Goal: Task Accomplishment & Management: Use online tool/utility

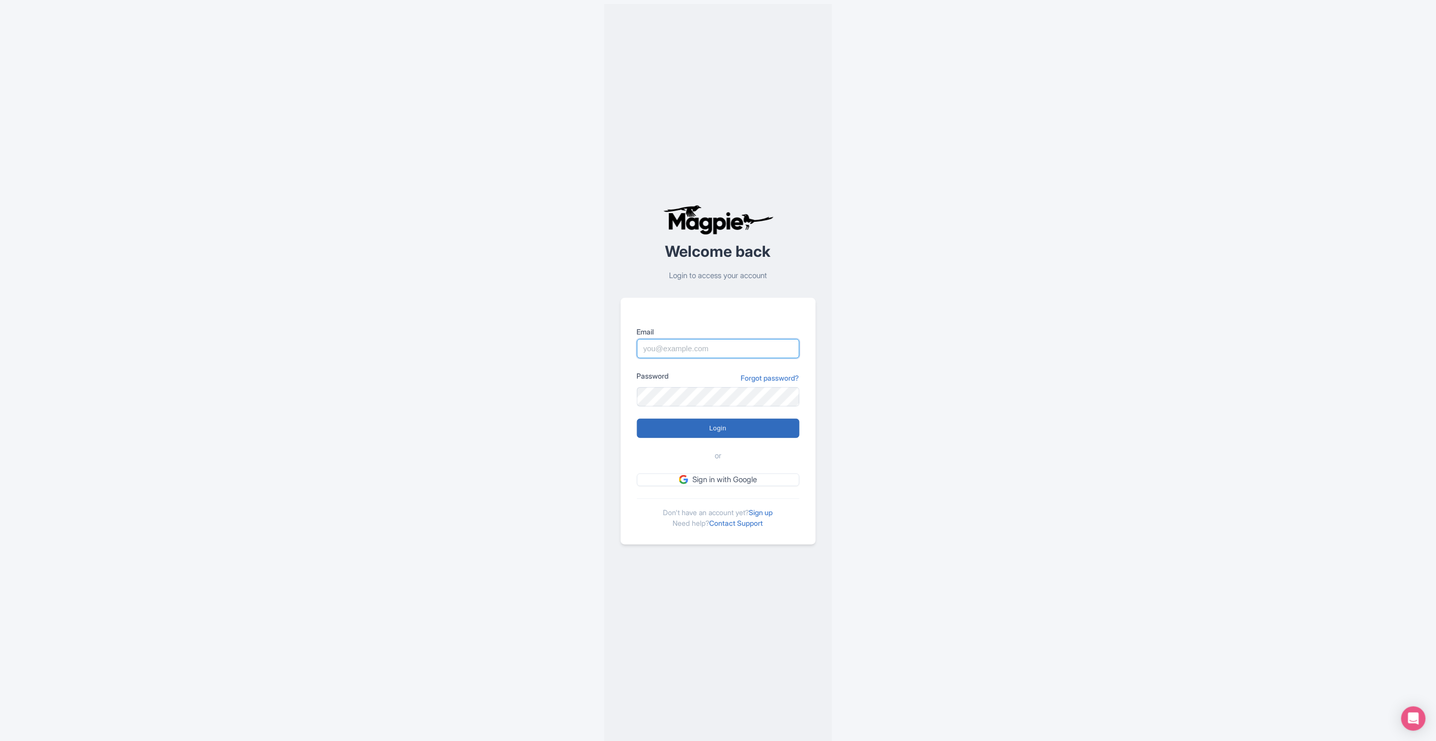
type input "deejay.reinhard@intrepidtravel.com"
click at [708, 428] on input "Login" at bounding box center [718, 428] width 163 height 19
type input "Logging in..."
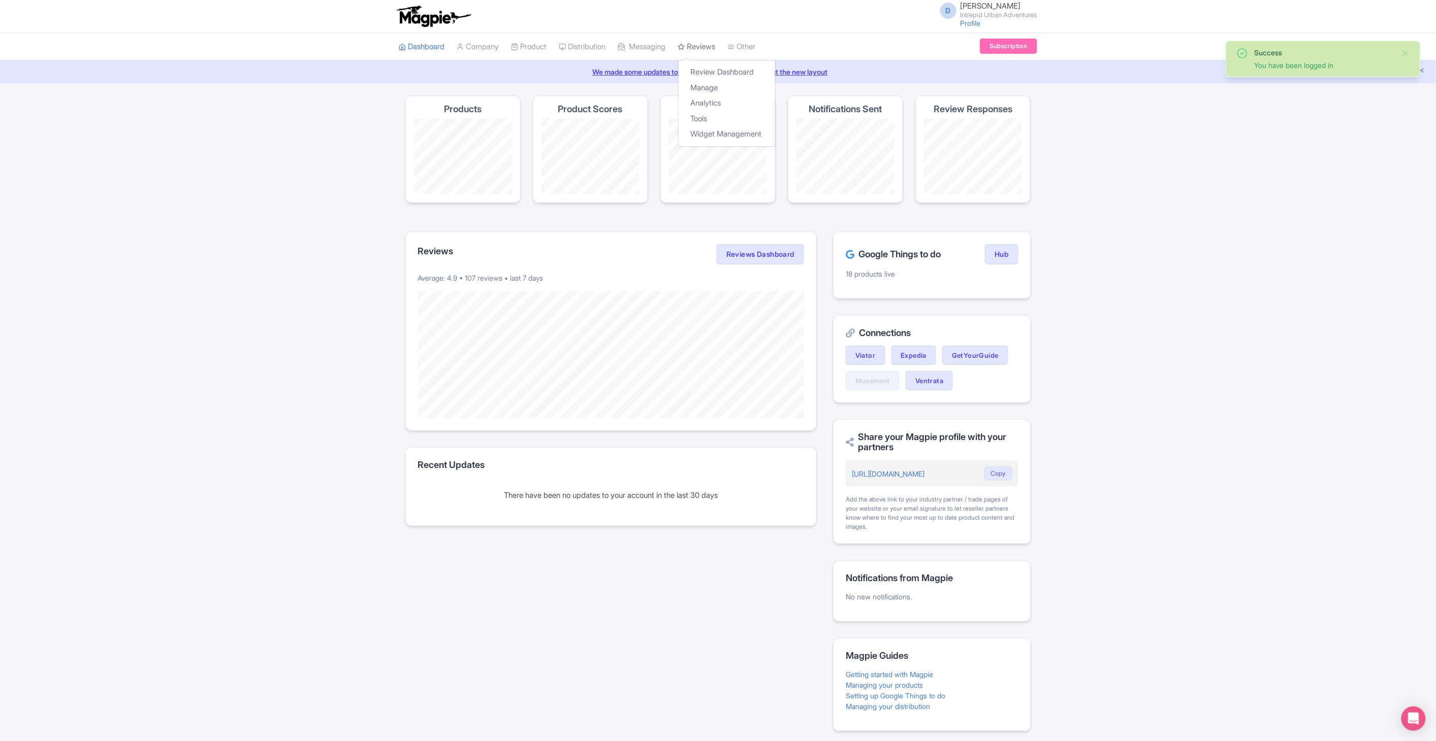
click at [708, 47] on link "Reviews" at bounding box center [697, 47] width 38 height 28
click at [713, 70] on link "Review Dashboard" at bounding box center [727, 72] width 96 height 16
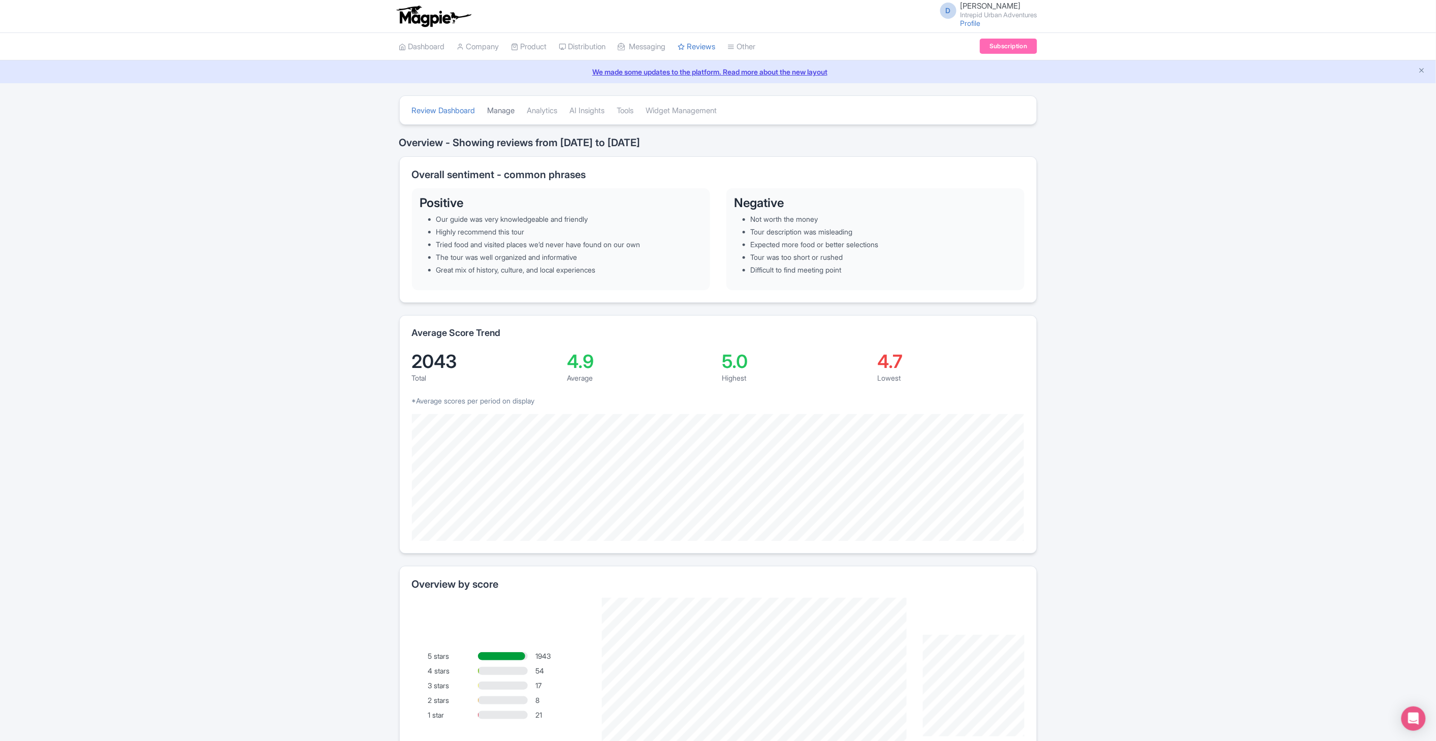
click at [515, 108] on link "Manage" at bounding box center [501, 111] width 27 height 28
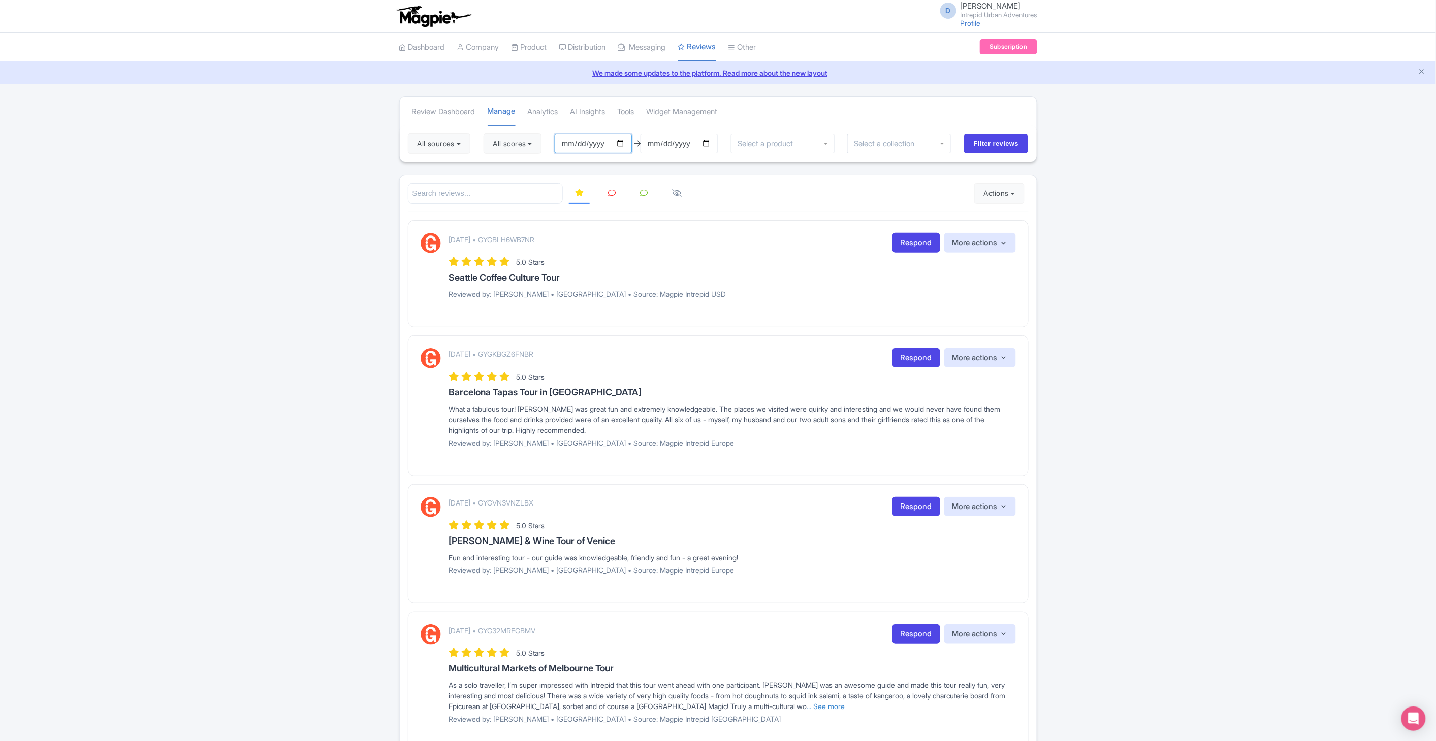
click at [621, 139] on input "2025-05-31" at bounding box center [593, 143] width 77 height 19
click at [706, 141] on input "2025-08-30" at bounding box center [678, 143] width 77 height 19
type input "[DATE]"
click at [627, 142] on input "2025-05-31" at bounding box center [593, 143] width 77 height 19
type input "[DATE]"
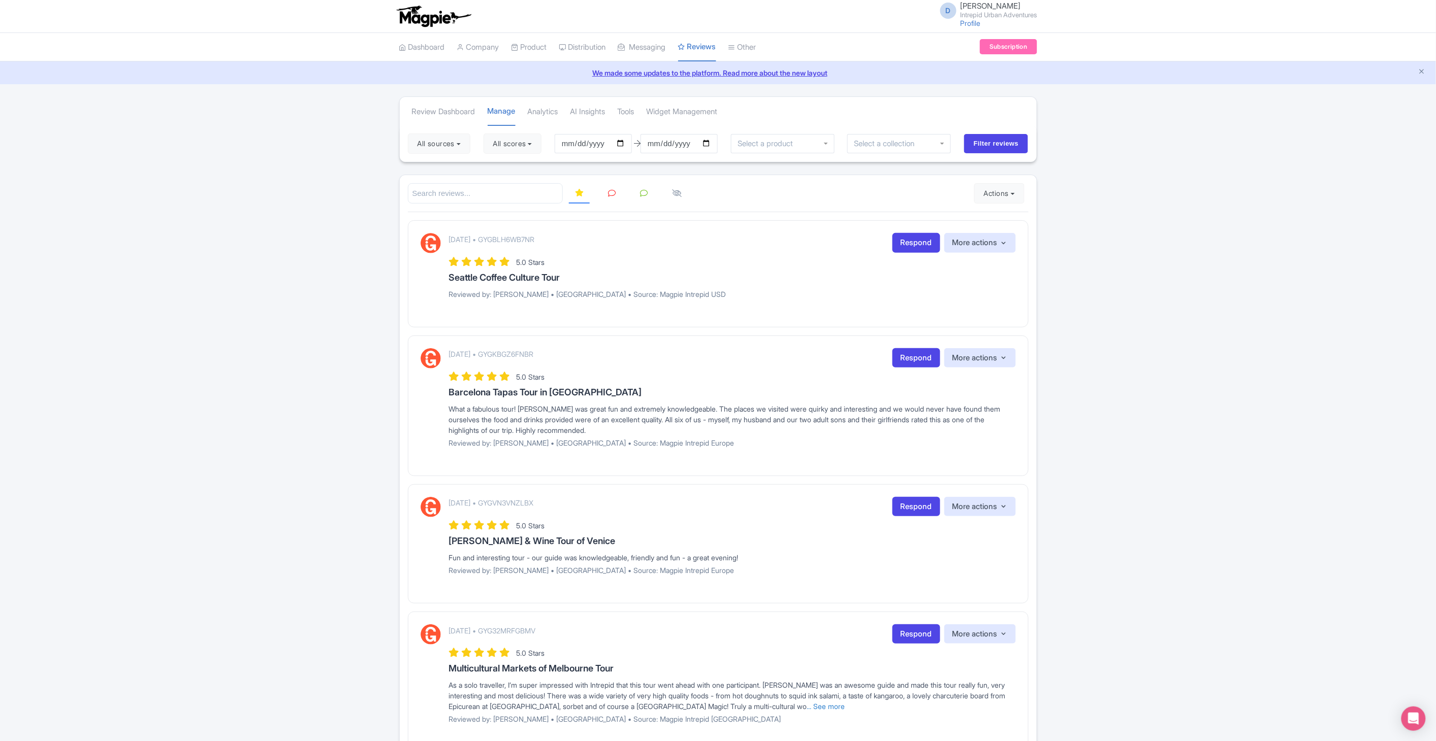
click at [876, 140] on input "select-one" at bounding box center [888, 143] width 68 height 9
click at [943, 143] on div at bounding box center [899, 143] width 104 height 19
click at [976, 143] on input "Filter reviews" at bounding box center [996, 143] width 64 height 19
click at [942, 143] on div at bounding box center [899, 143] width 104 height 19
click at [919, 145] on input "select-one" at bounding box center [887, 143] width 68 height 9
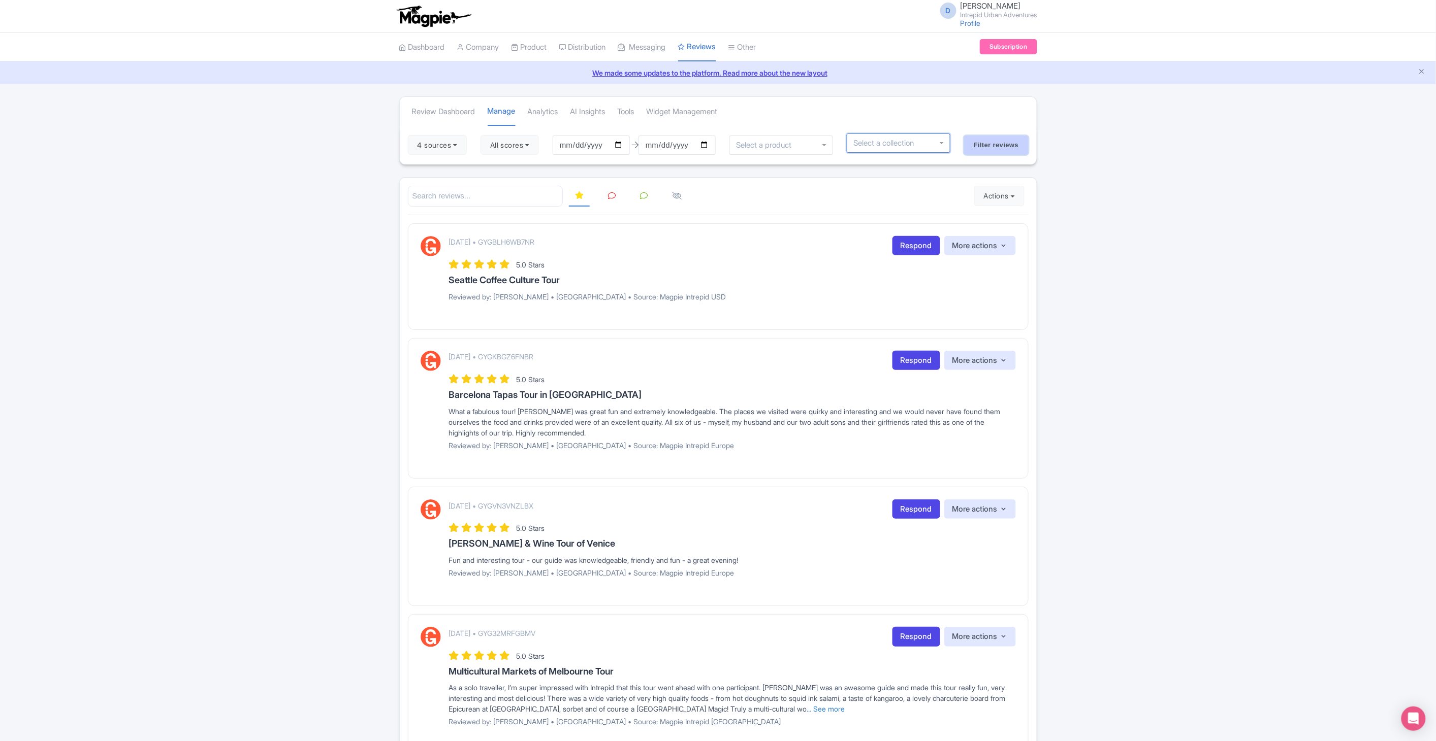
click at [977, 148] on input "Filter reviews" at bounding box center [996, 145] width 64 height 19
click at [878, 144] on input "select-one" at bounding box center [887, 143] width 68 height 9
type input "wash"
click at [925, 114] on div "Review Dashboard Manage Analytics AI Insights Tools Widget Management" at bounding box center [718, 111] width 637 height 28
click at [622, 143] on input "[DATE]" at bounding box center [591, 143] width 77 height 19
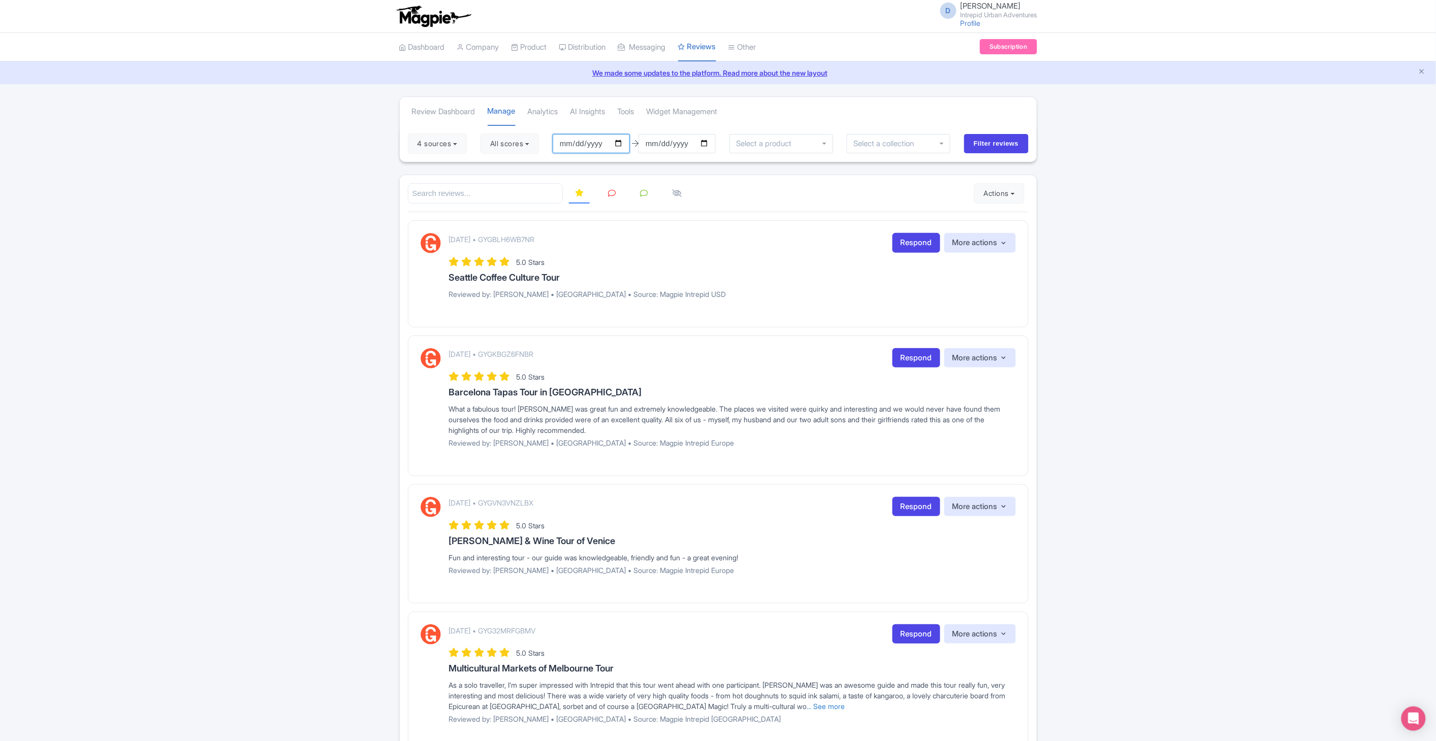
type input "[DATE]"
click at [708, 142] on input "[DATE]" at bounding box center [676, 143] width 77 height 19
click at [985, 141] on input "Filter reviews" at bounding box center [996, 143] width 64 height 19
click at [941, 145] on div at bounding box center [899, 143] width 104 height 19
click at [942, 143] on div at bounding box center [899, 143] width 104 height 19
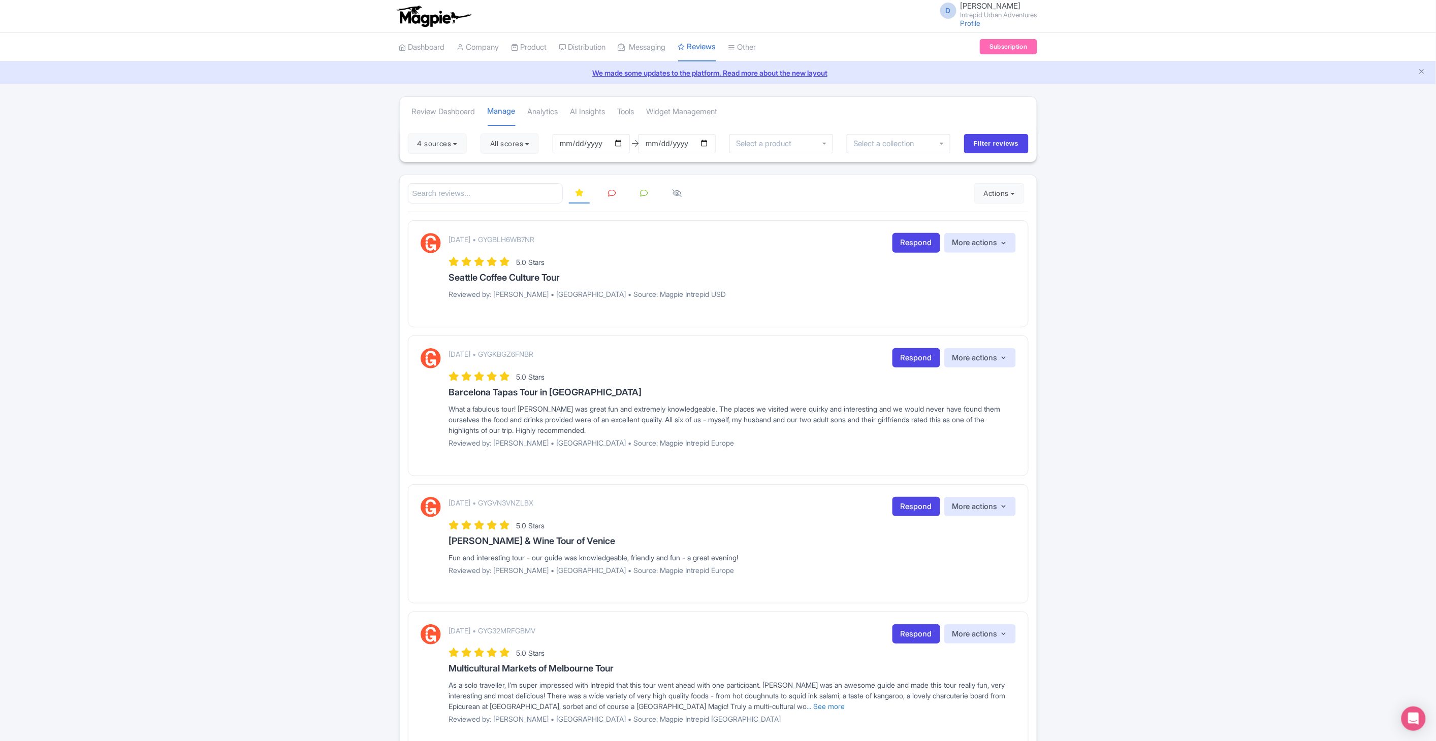
click at [706, 45] on link "Reviews" at bounding box center [697, 47] width 38 height 29
click at [706, 72] on link "Review Dashboard" at bounding box center [727, 74] width 96 height 16
click at [715, 74] on link "Review Dashboard" at bounding box center [727, 74] width 96 height 16
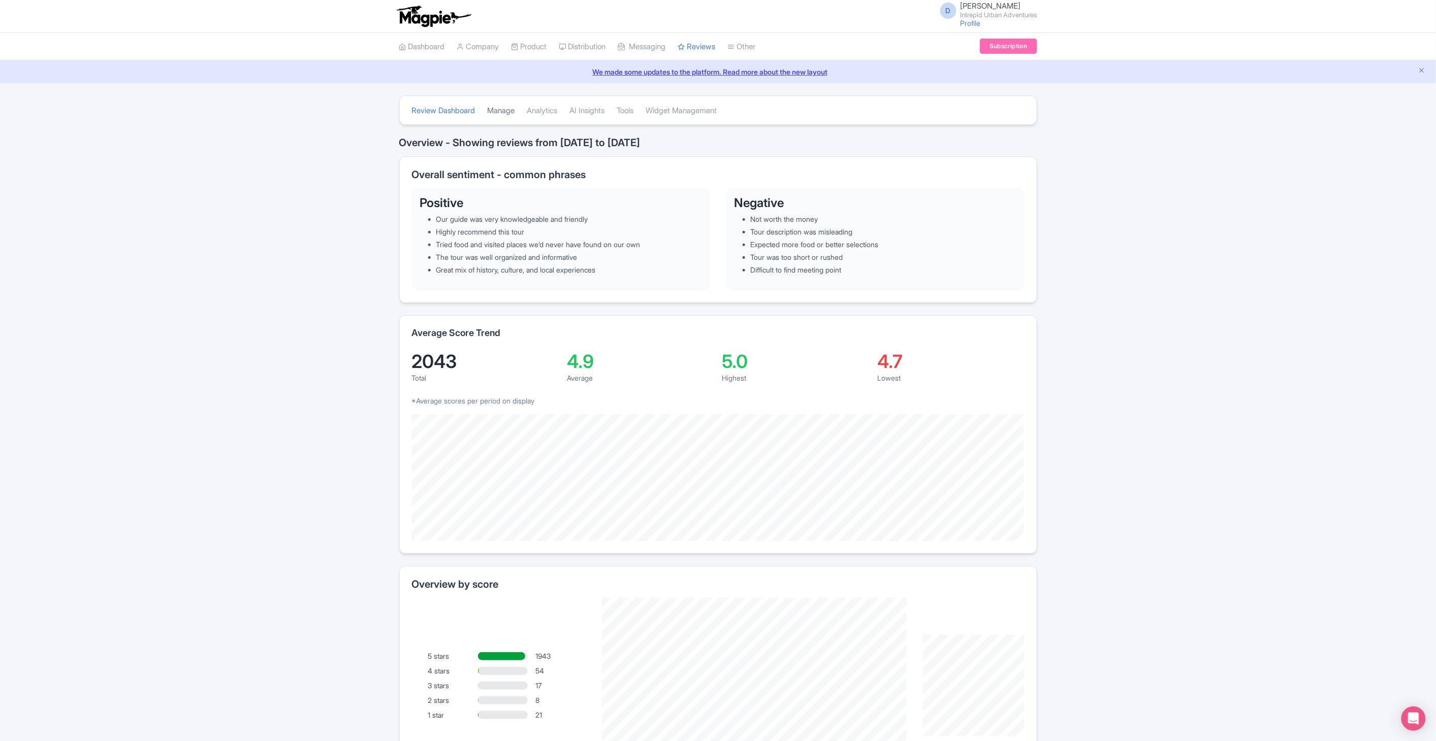
click at [509, 112] on link "Manage" at bounding box center [501, 111] width 27 height 28
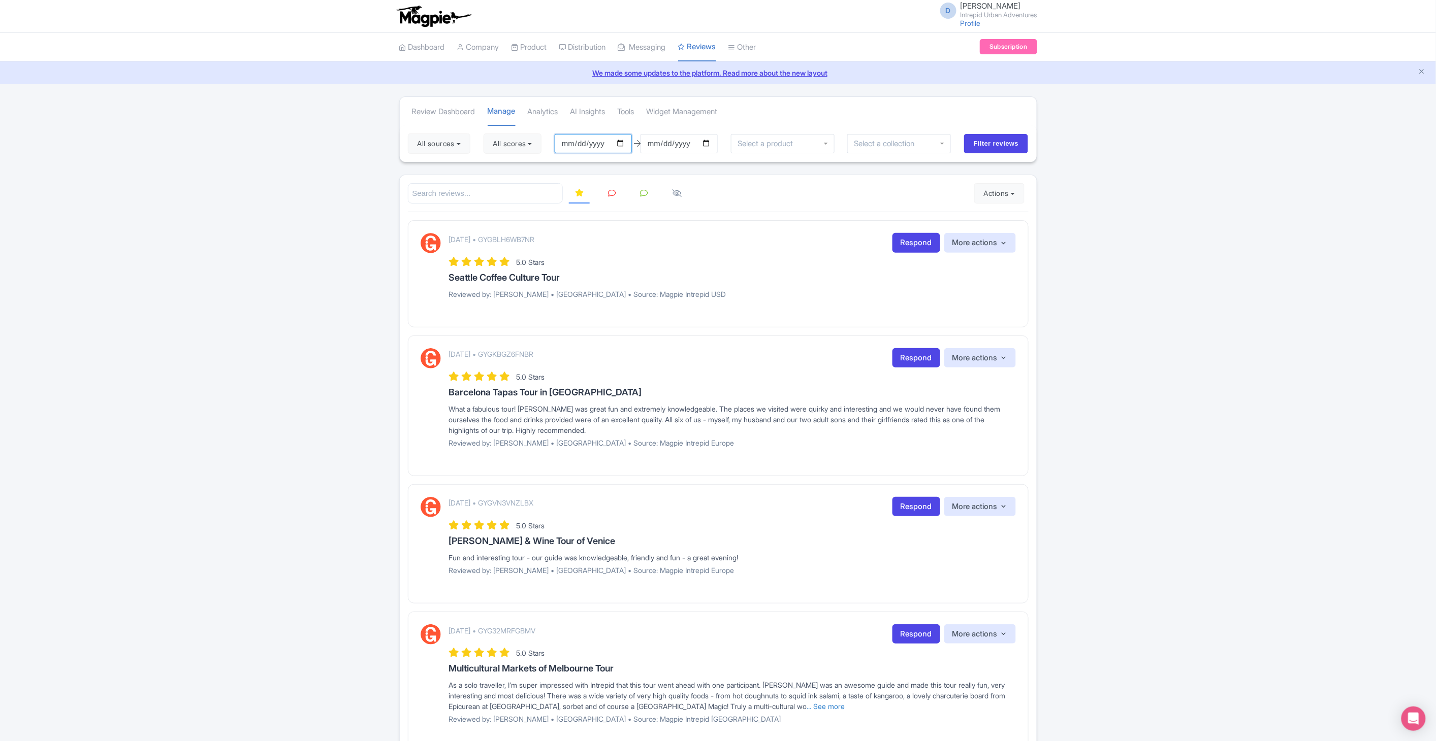
click at [626, 141] on input "2025-05-31" at bounding box center [593, 143] width 77 height 19
type input "[DATE]"
click at [712, 141] on input "2025-08-30" at bounding box center [678, 143] width 77 height 19
type input "[DATE]"
click at [942, 143] on div at bounding box center [899, 143] width 104 height 19
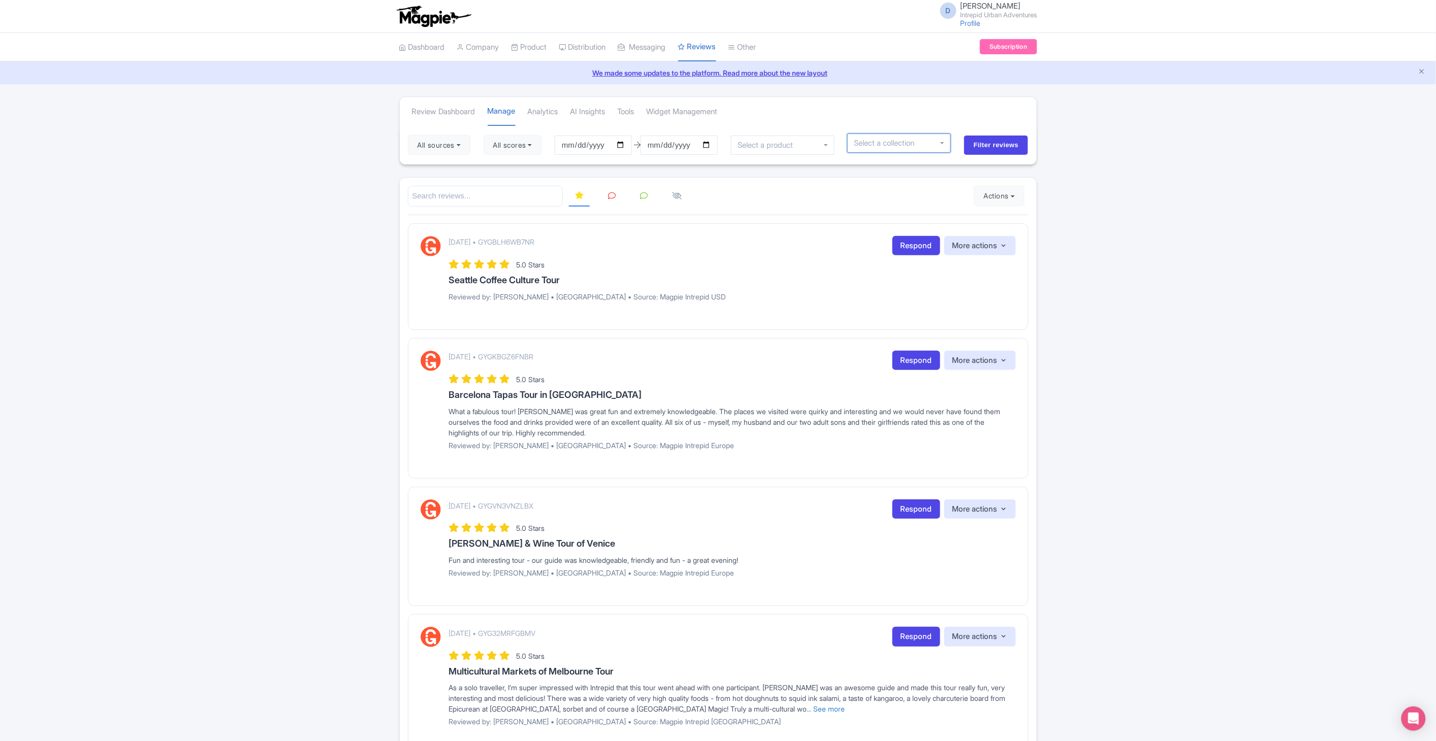
click at [945, 142] on div at bounding box center [899, 143] width 104 height 19
click at [893, 139] on input "select-one" at bounding box center [888, 143] width 68 height 9
click at [817, 146] on div at bounding box center [783, 145] width 104 height 19
click at [828, 145] on div at bounding box center [783, 143] width 104 height 19
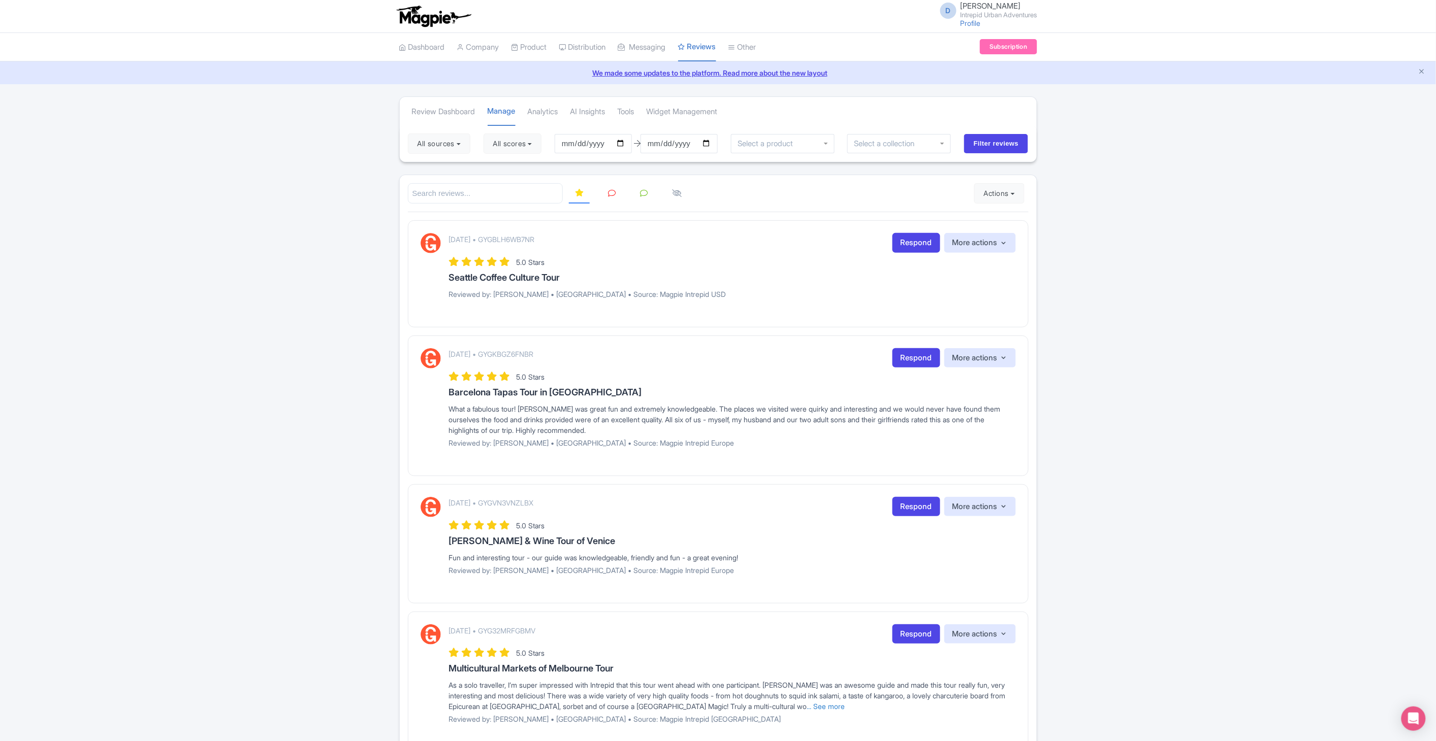
click at [849, 122] on div "Review Dashboard Manage Analytics AI Insights Tools Widget Management" at bounding box center [718, 111] width 637 height 28
click at [973, 140] on input "Filter reviews" at bounding box center [996, 143] width 64 height 19
click at [934, 141] on div at bounding box center [899, 143] width 104 height 19
click at [940, 141] on div at bounding box center [899, 143] width 104 height 19
click at [980, 145] on input "Filter reviews" at bounding box center [996, 145] width 64 height 19
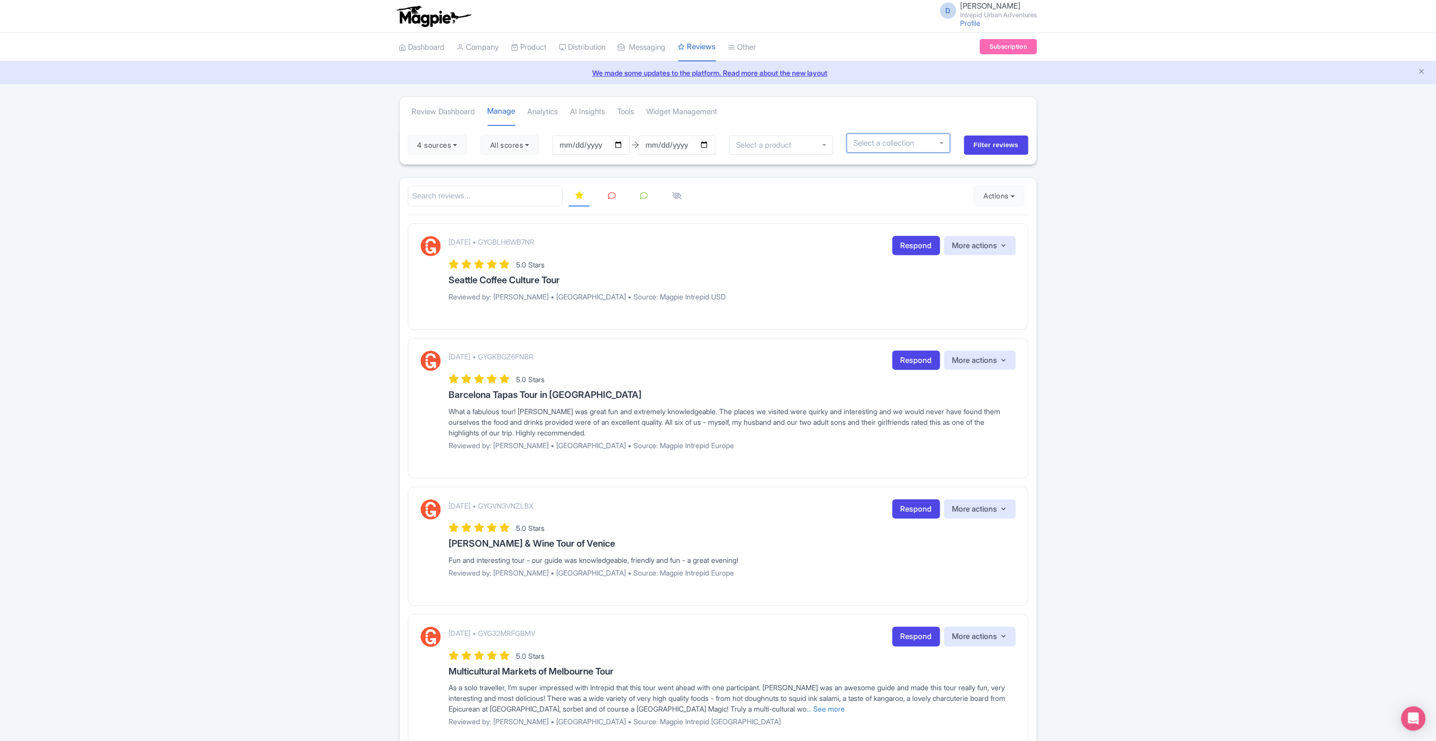
click at [940, 144] on div at bounding box center [899, 143] width 104 height 19
click at [794, 143] on input "select-one" at bounding box center [766, 145] width 61 height 9
click at [842, 110] on div "Review Dashboard Manage Analytics AI Insights Tools Widget Management" at bounding box center [718, 111] width 637 height 28
click at [945, 143] on div at bounding box center [899, 143] width 104 height 19
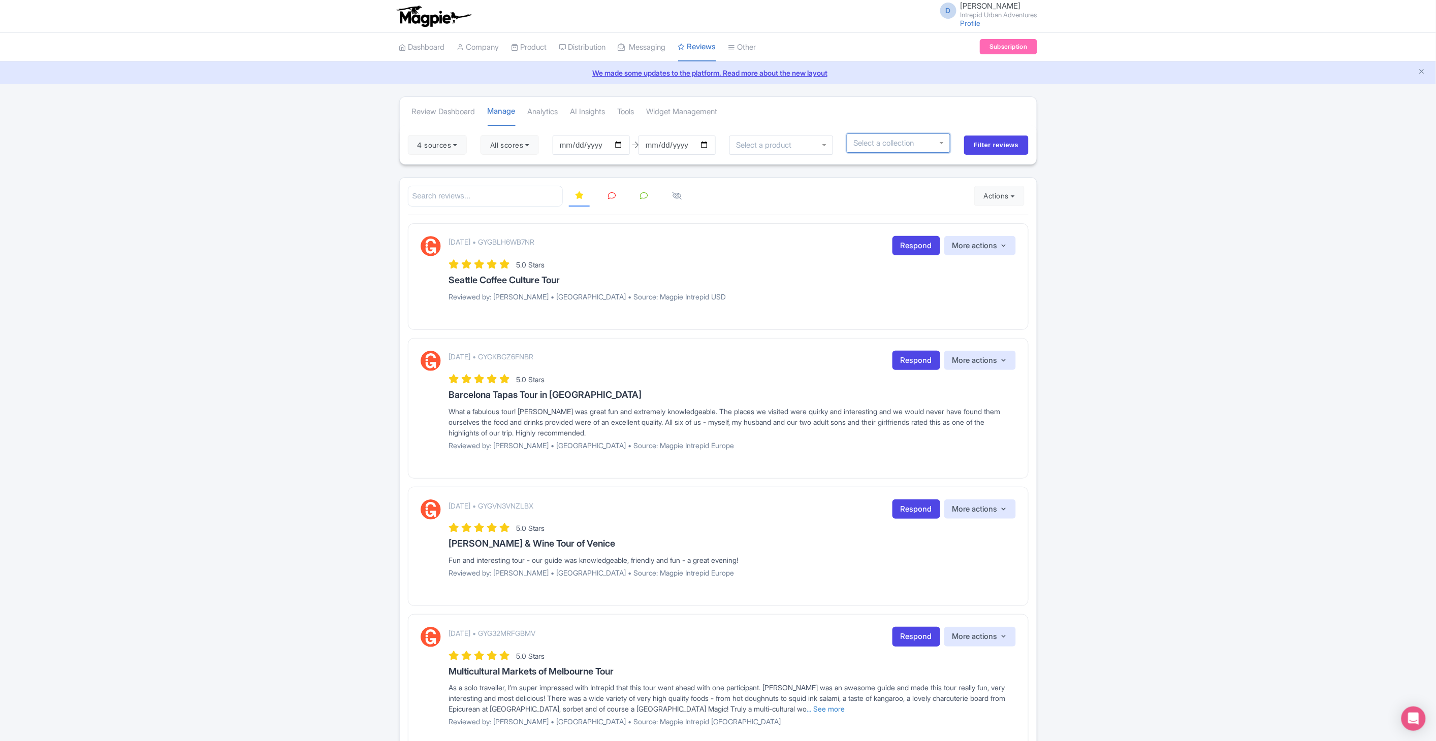
click at [1409, 711] on div "Open Intercom Messenger" at bounding box center [1413, 719] width 27 height 27
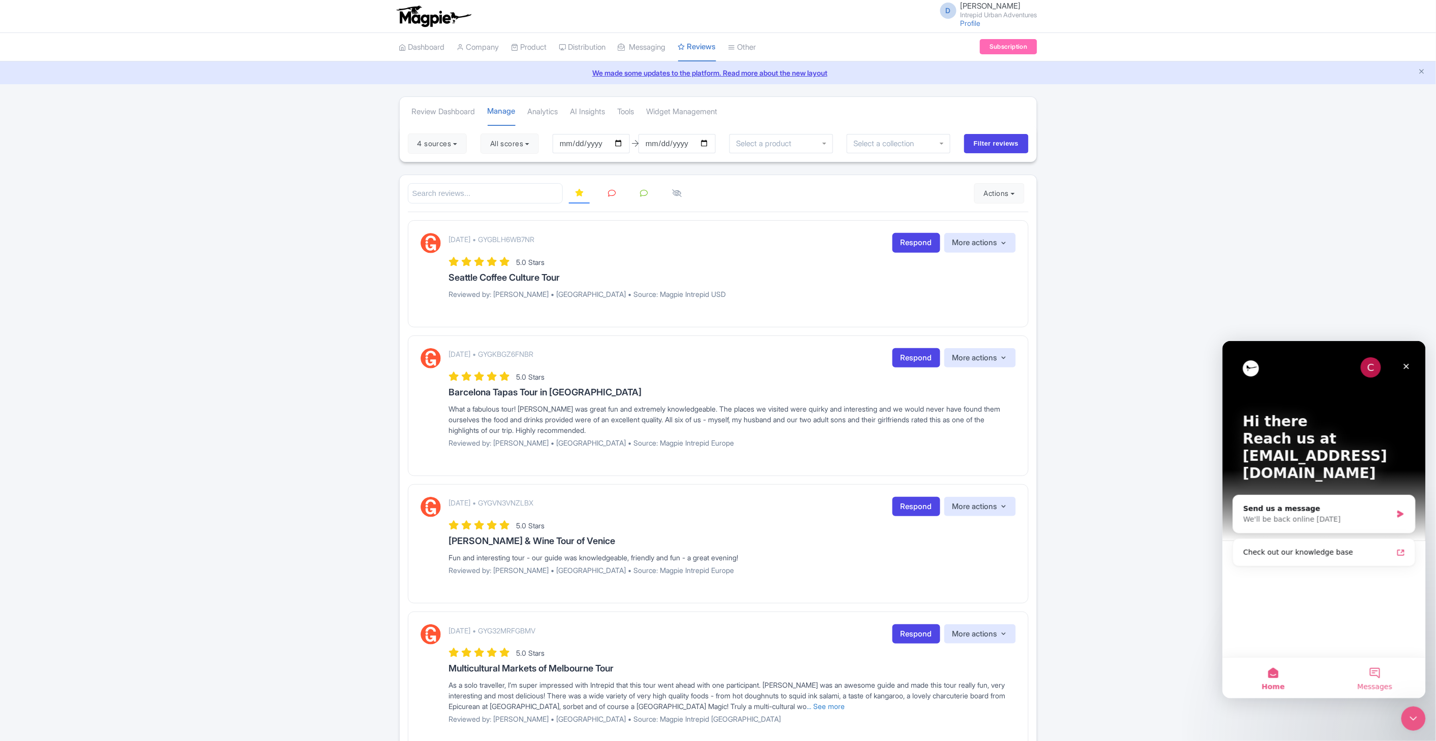
click at [1370, 668] on button "Messages" at bounding box center [1374, 678] width 102 height 41
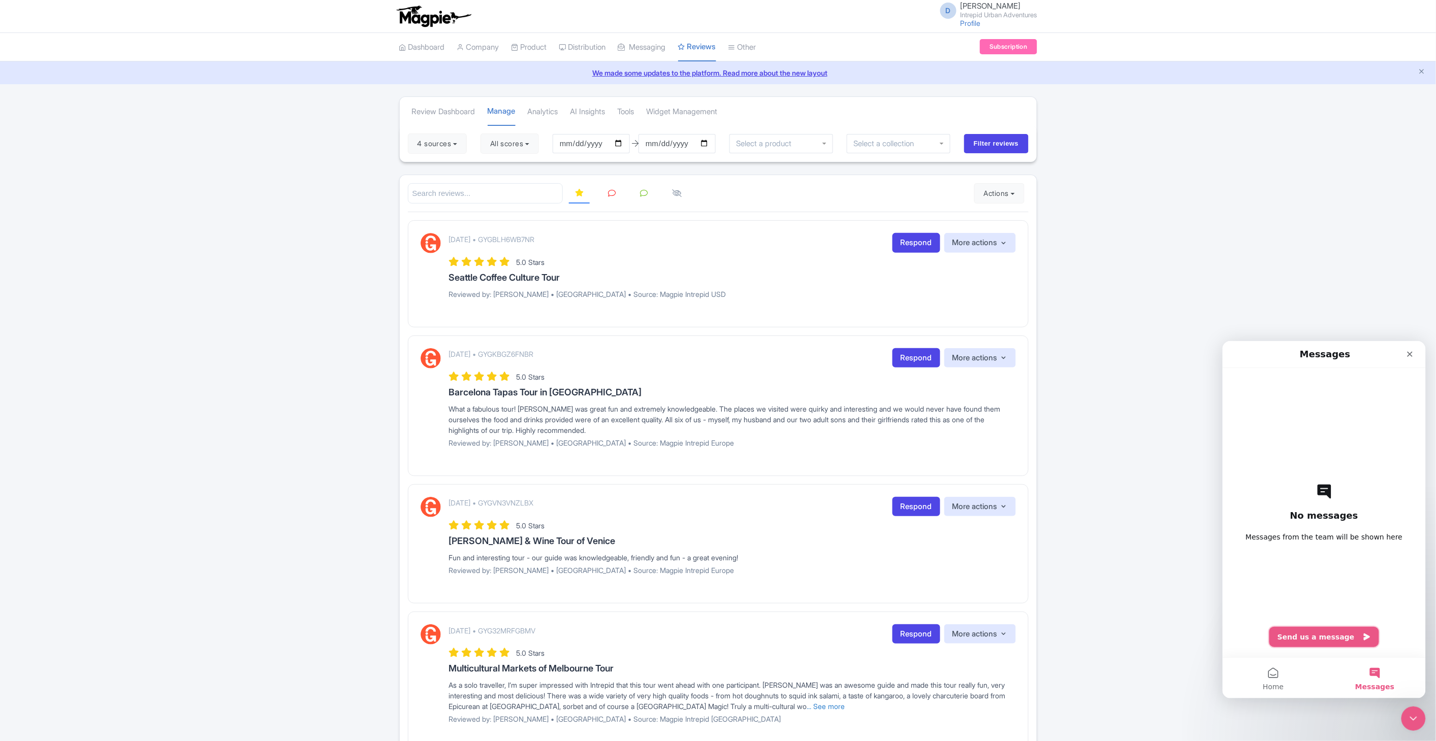
click at [1314, 634] on button "Send us a message" at bounding box center [1324, 637] width 110 height 20
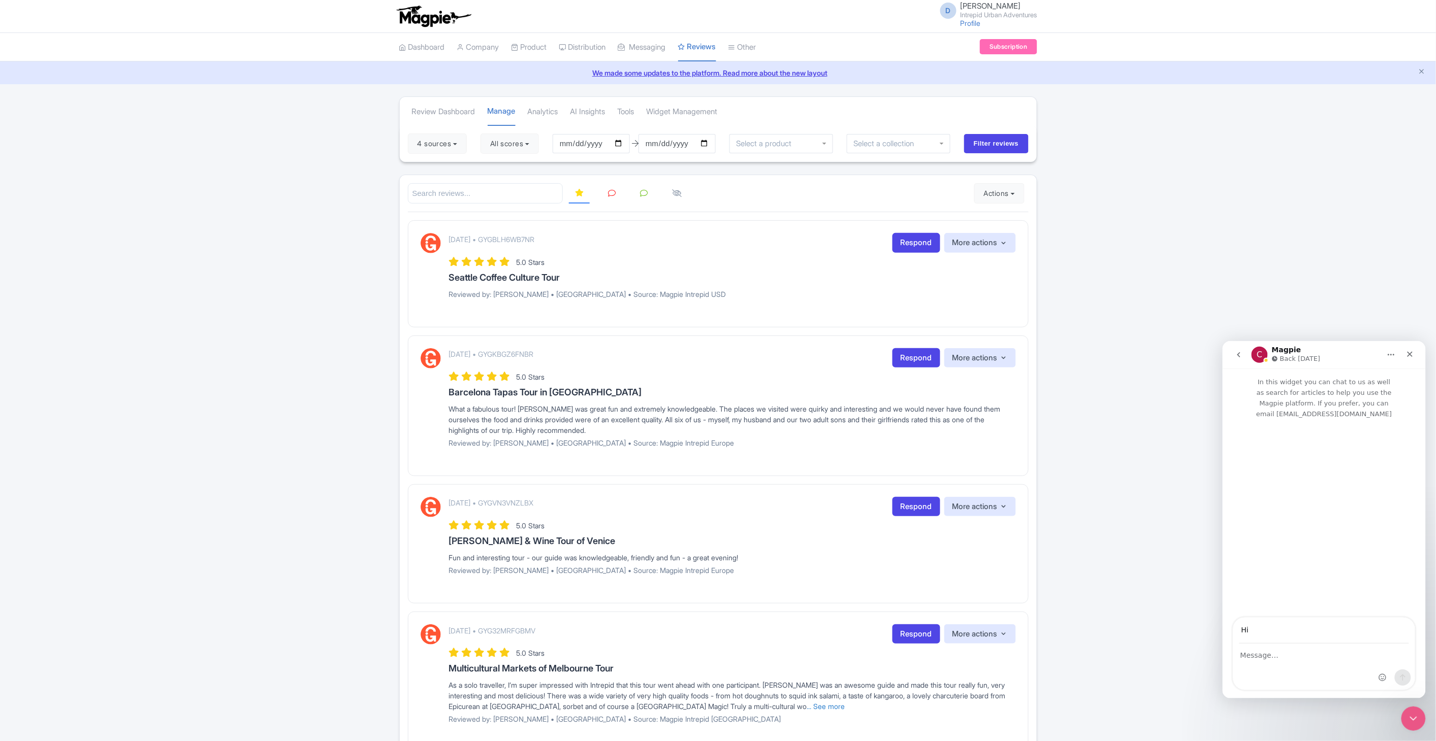
type input "H"
type input "deejay.reinhard@intrepidtravel.com"
click at [1288, 658] on textarea "Message…" at bounding box center [1324, 652] width 182 height 17
drag, startPoint x: 1327, startPoint y: 403, endPoint x: 1396, endPoint y: 405, distance: 69.1
click at [1396, 405] on p "In this widget you can chat to us as well as search for articles to help you us…" at bounding box center [1323, 393] width 203 height 51
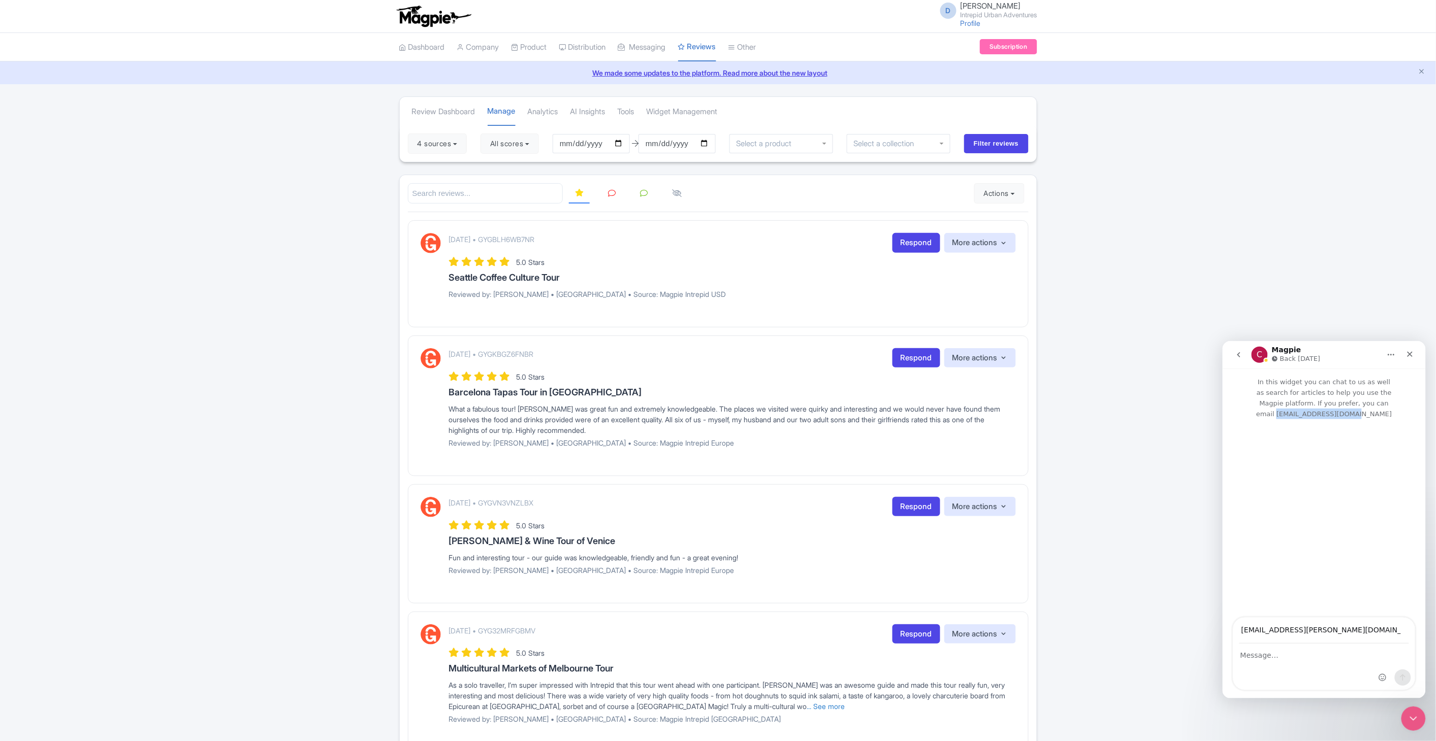
copy p "support@magpie.travel"
click at [1331, 419] on div "Intercom messenger" at bounding box center [1323, 425] width 203 height 12
drag, startPoint x: 1327, startPoint y: 404, endPoint x: 1396, endPoint y: 399, distance: 69.3
click at [1396, 399] on p "In this widget you can chat to us as well as search for articles to help you us…" at bounding box center [1323, 393] width 203 height 51
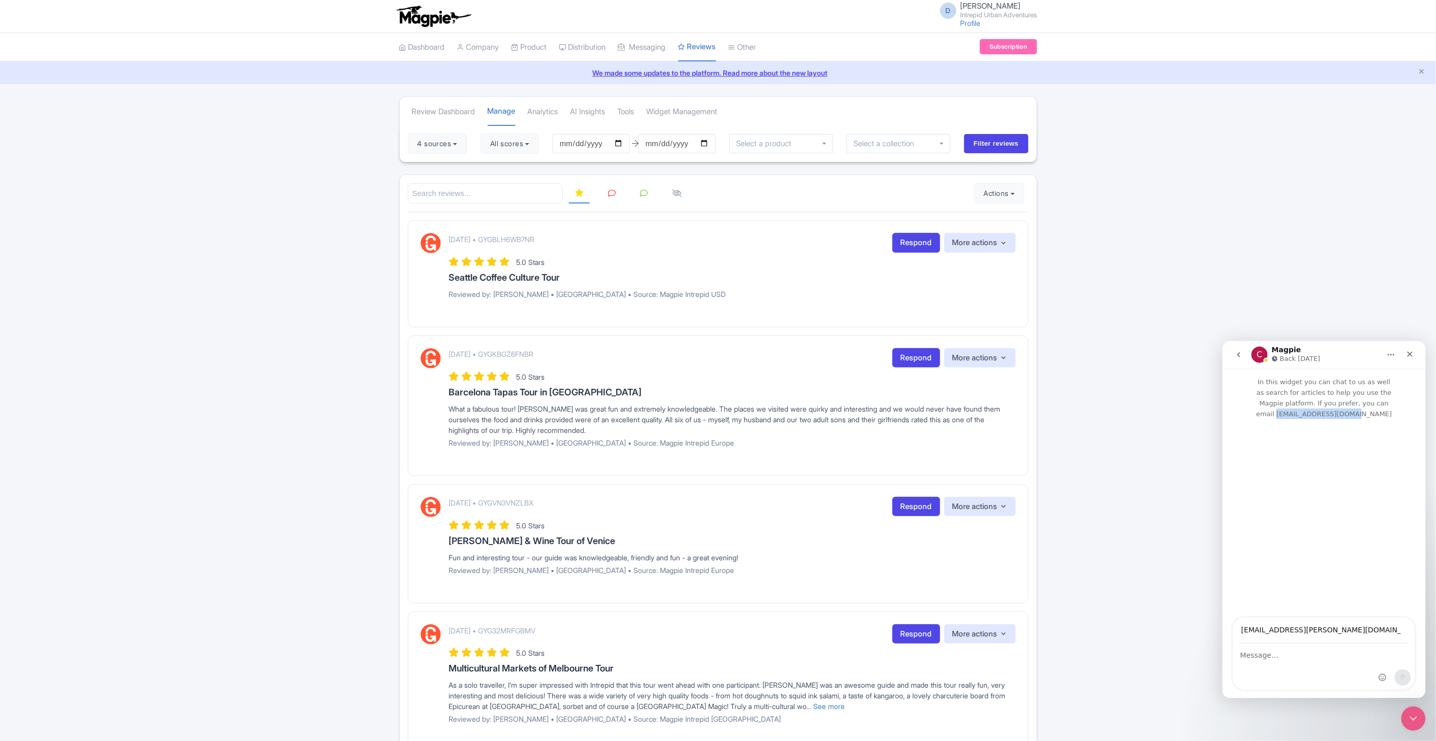
copy p "support@magpie.travel"
click at [1410, 350] on icon "Close" at bounding box center [1409, 354] width 8 height 8
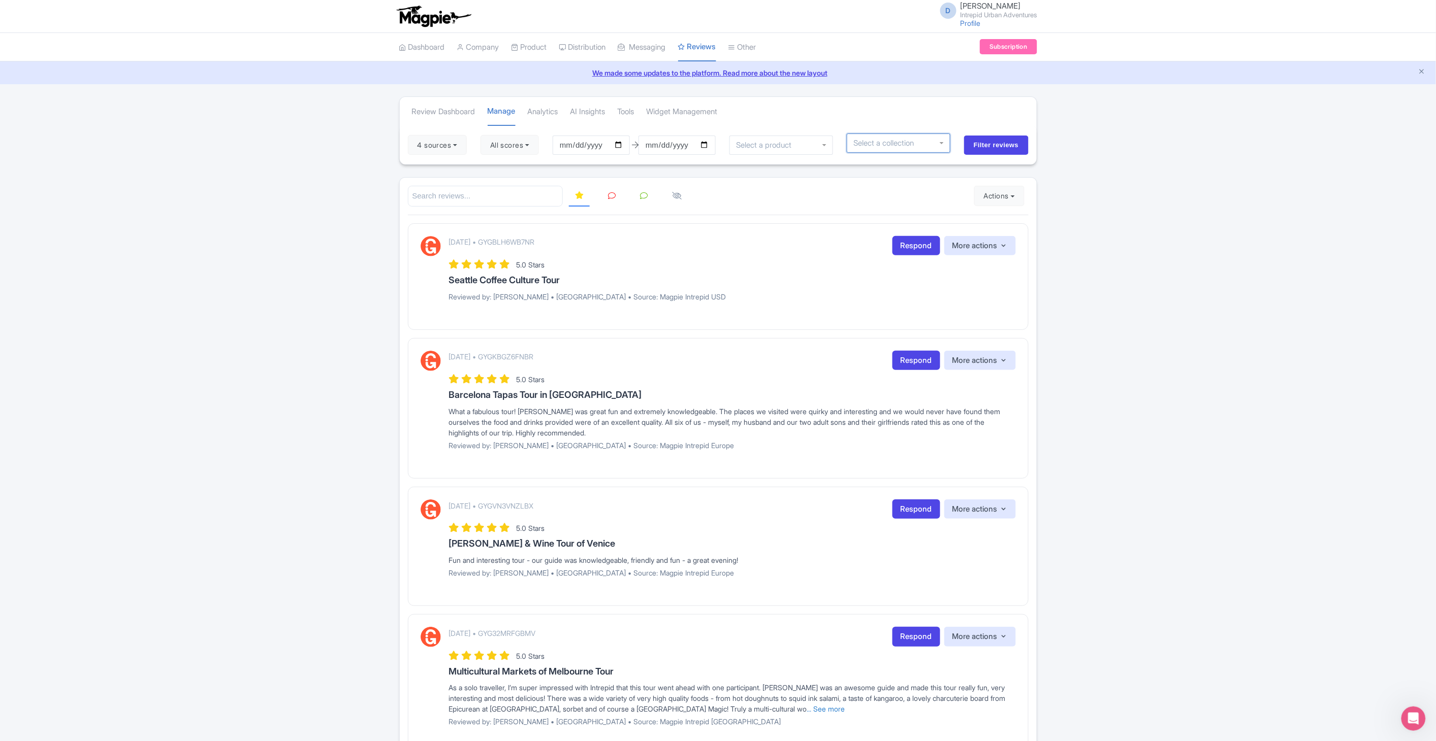
click at [943, 144] on div at bounding box center [899, 143] width 104 height 19
click at [1408, 717] on icon "Open Intercom Messenger" at bounding box center [1411, 717] width 17 height 17
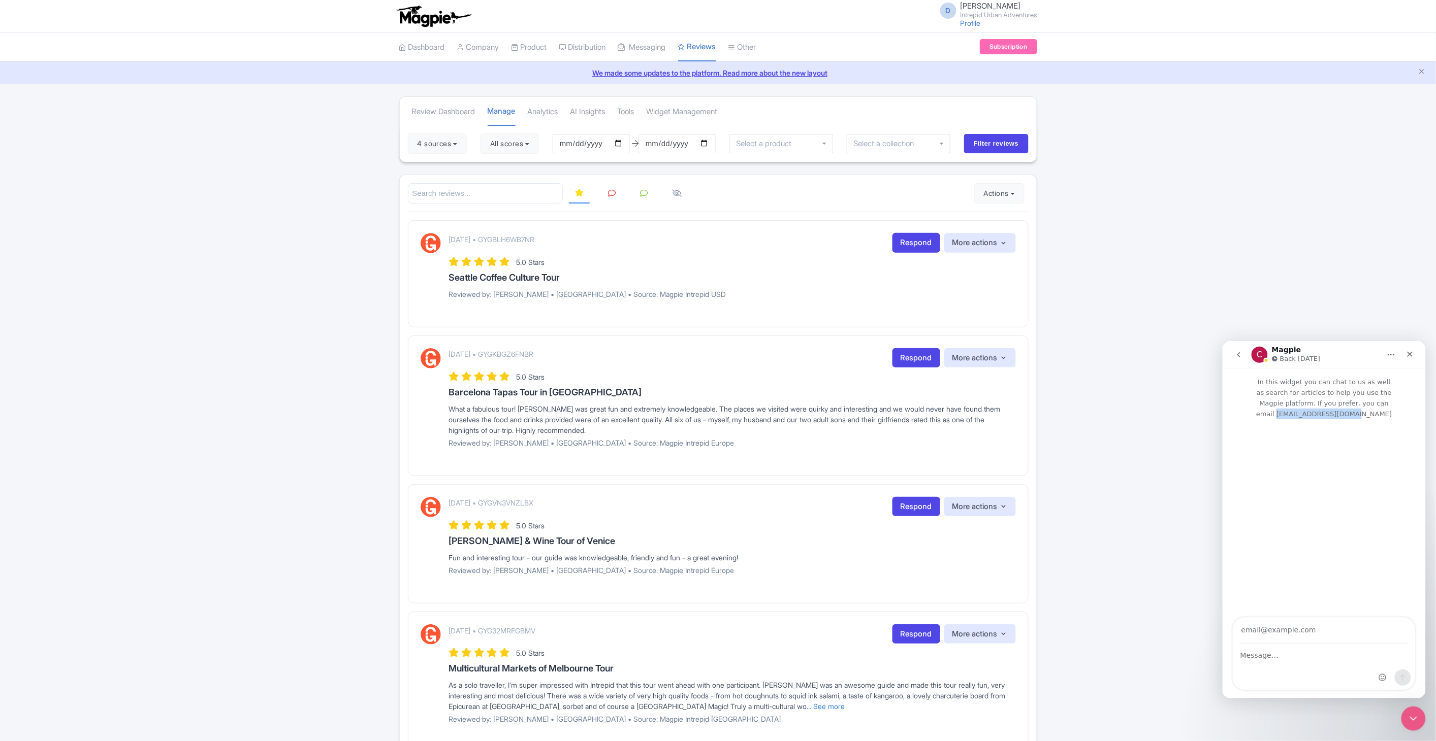
drag, startPoint x: 1327, startPoint y: 404, endPoint x: 1395, endPoint y: 403, distance: 68.6
click at [1395, 403] on p "In this widget you can chat to us as well as search for articles to help you us…" at bounding box center [1323, 393] width 203 height 51
copy p "support@magpie.travel"
click at [942, 141] on div at bounding box center [899, 143] width 104 height 19
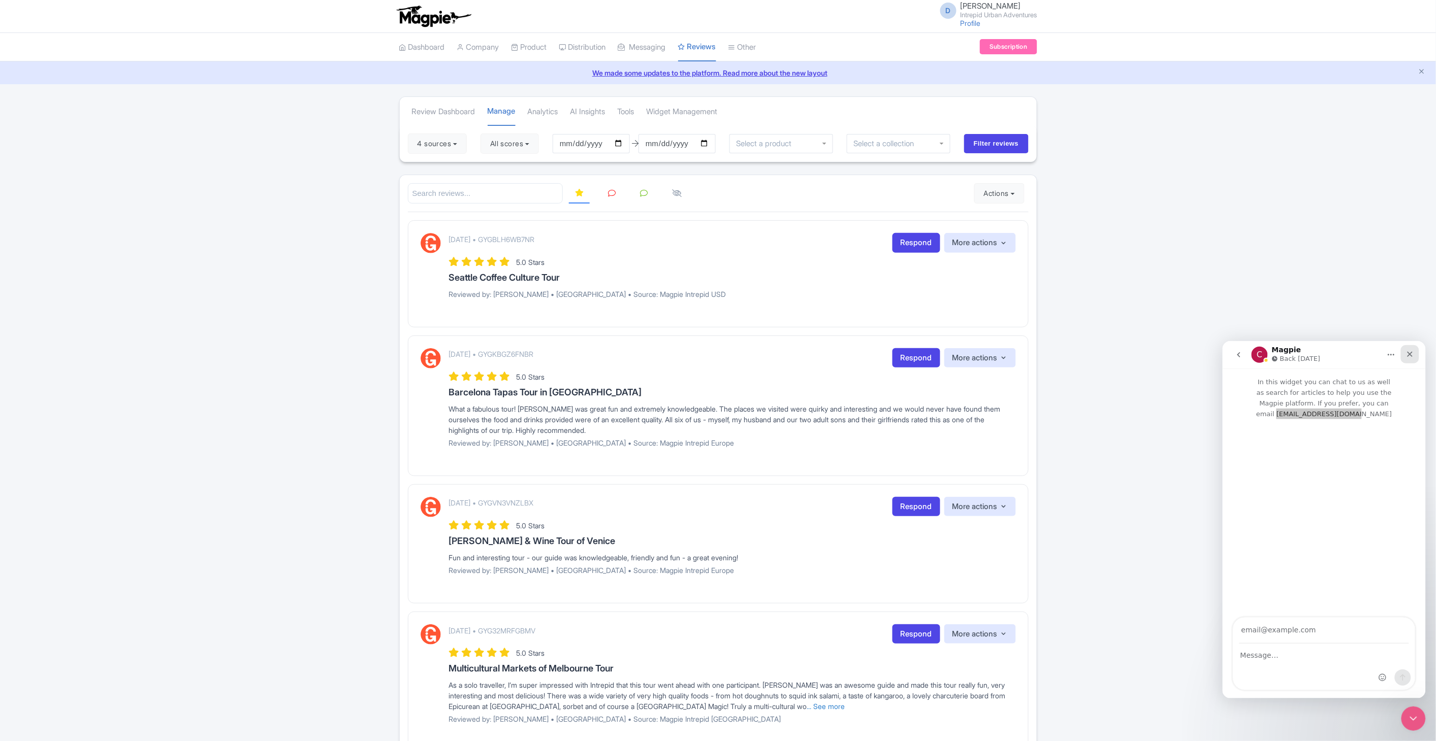
click at [1415, 356] on div "Close" at bounding box center [1409, 354] width 18 height 18
